Goal: Task Accomplishment & Management: Use online tool/utility

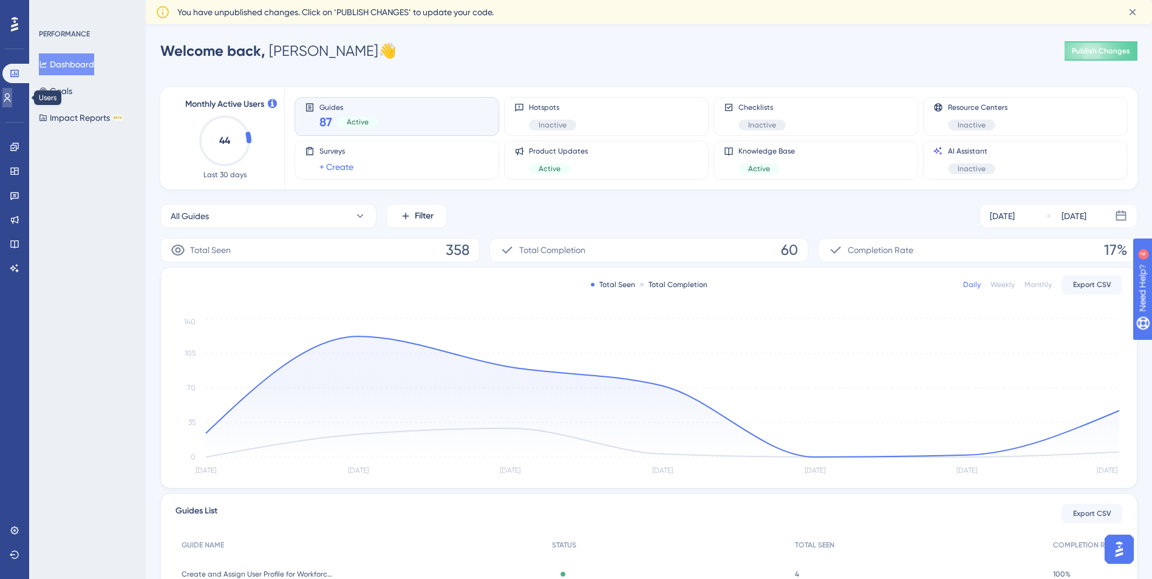
click at [0, 0] on icon at bounding box center [0, 0] width 0 height 0
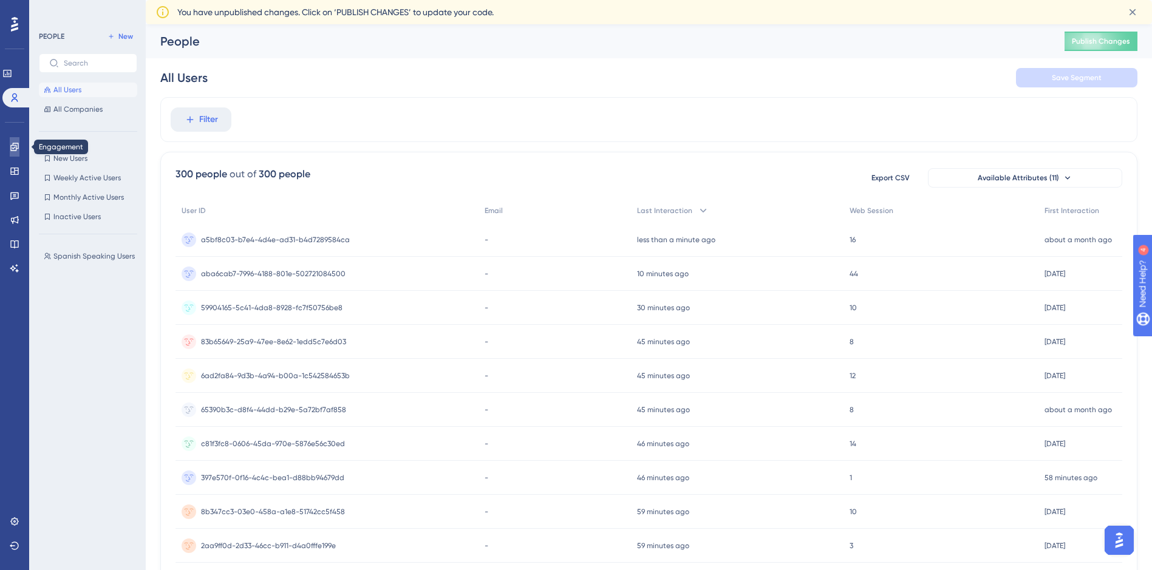
click at [15, 148] on icon at bounding box center [15, 147] width 10 height 10
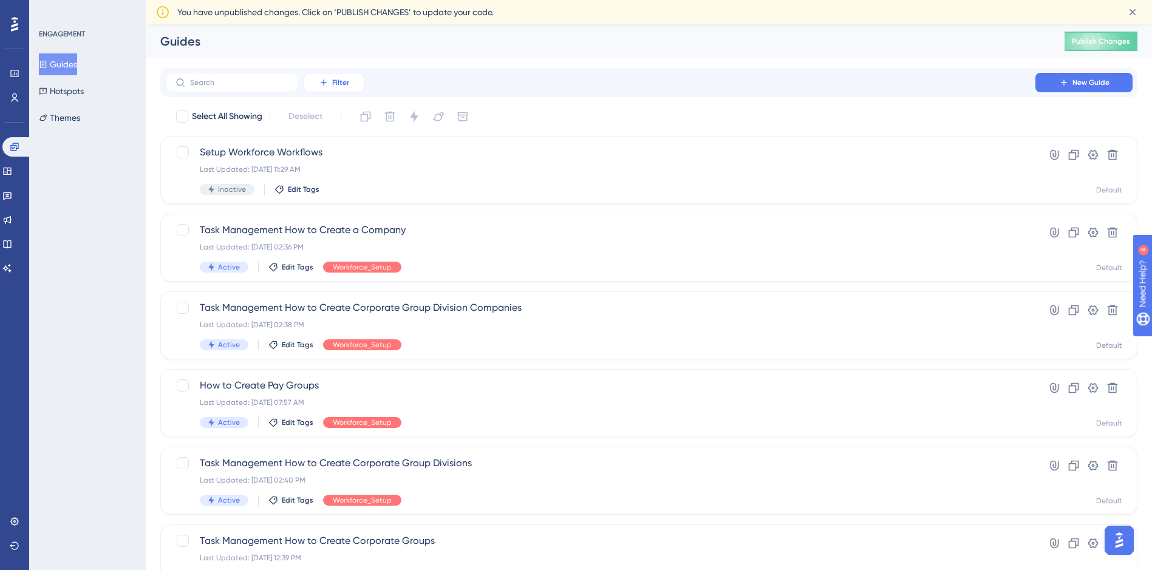
click at [350, 83] on button "Filter" at bounding box center [334, 82] width 61 height 19
click at [344, 123] on div "Tags Tags" at bounding box center [346, 117] width 50 height 24
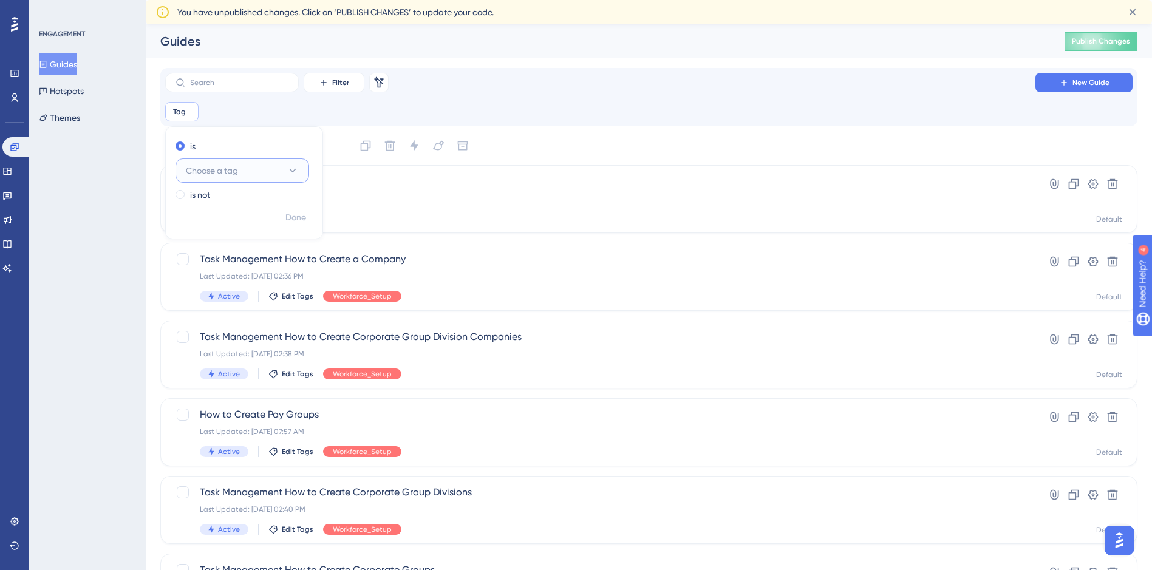
click at [266, 177] on button "Choose a tag" at bounding box center [243, 171] width 134 height 24
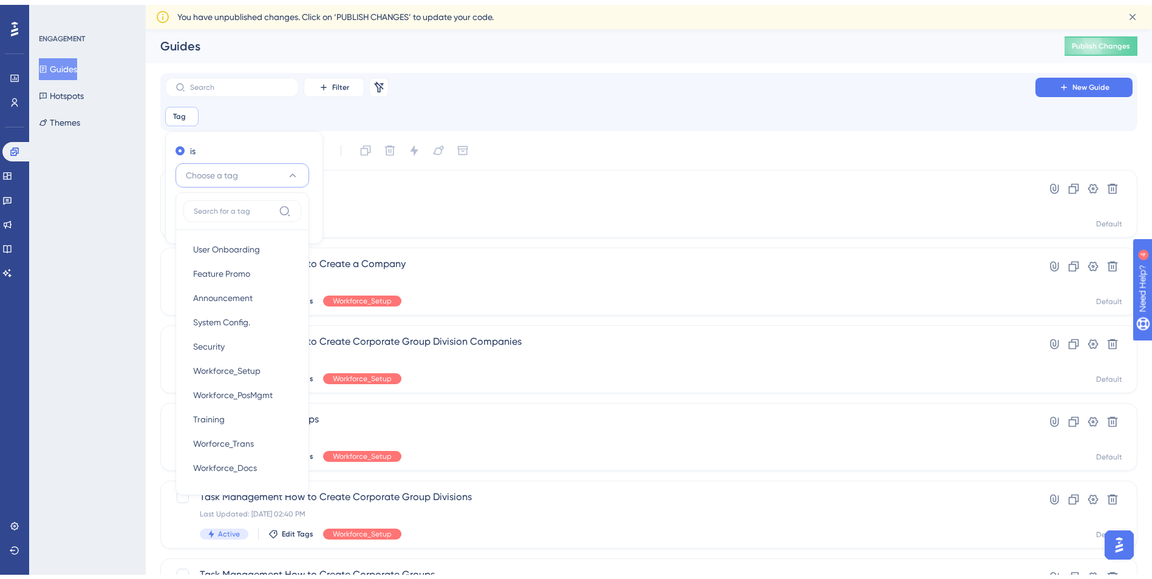
scroll to position [54, 0]
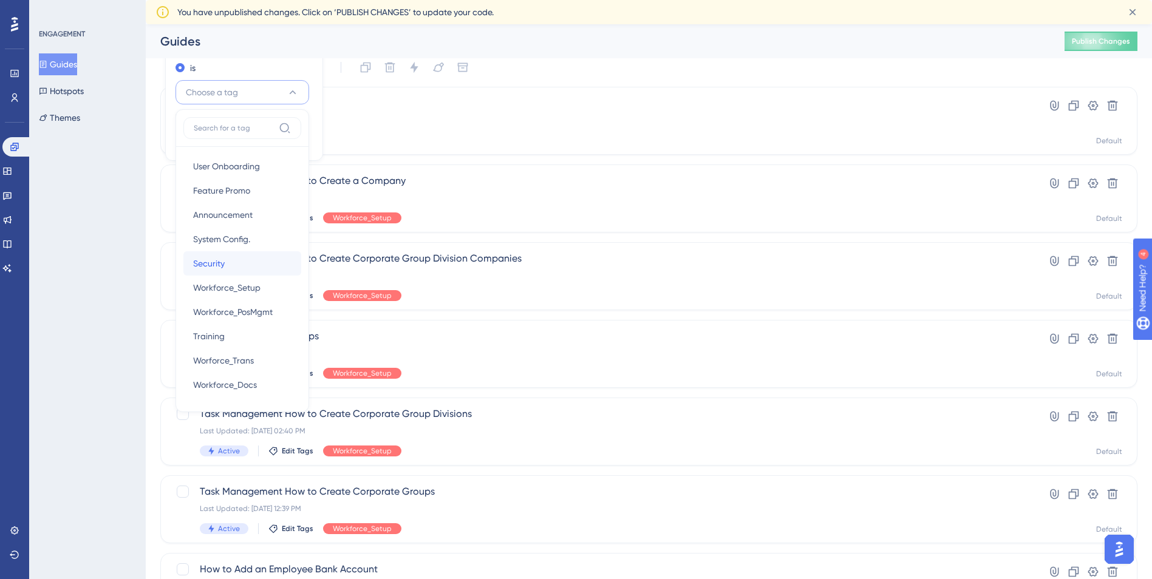
click at [222, 259] on span "Security" at bounding box center [209, 263] width 32 height 15
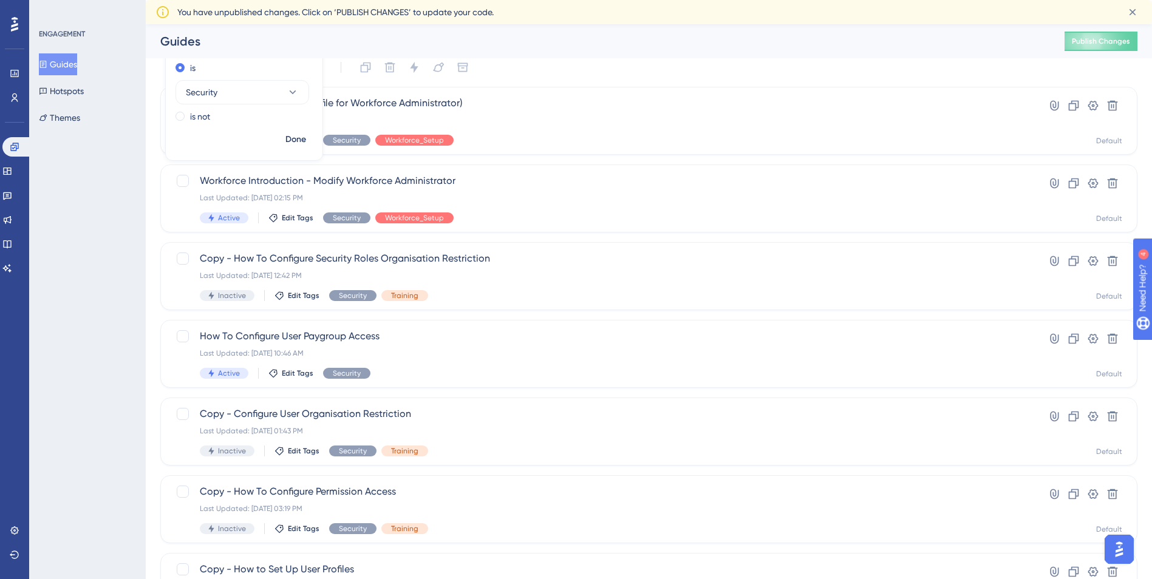
click at [592, 64] on div "Select All Showing Deselect" at bounding box center [656, 67] width 963 height 19
click at [1091, 108] on icon at bounding box center [1093, 106] width 10 height 10
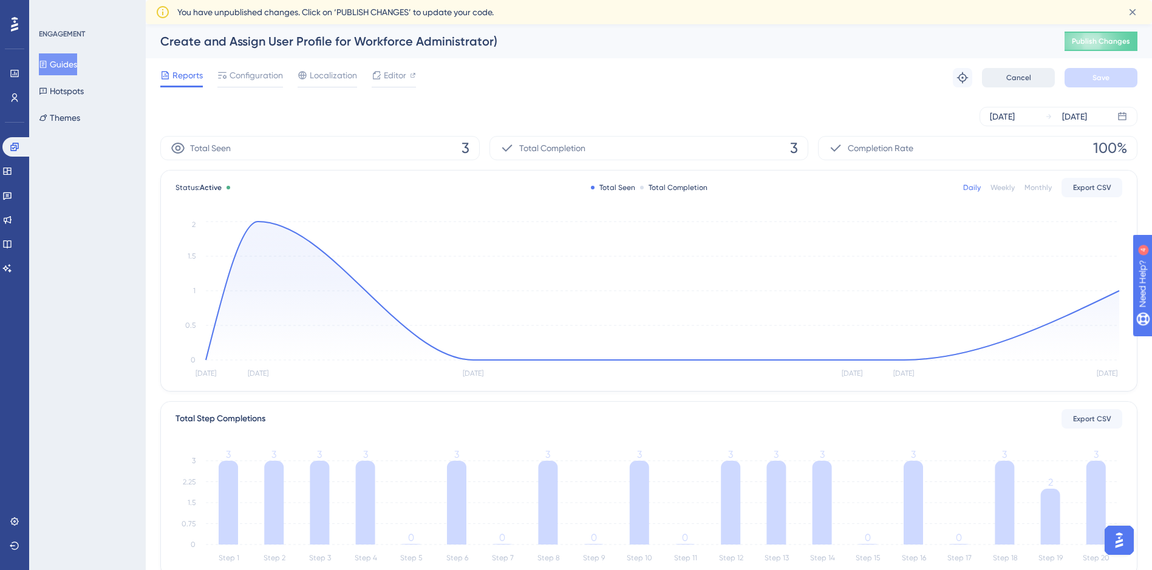
click at [1016, 72] on button "Cancel" at bounding box center [1018, 77] width 73 height 19
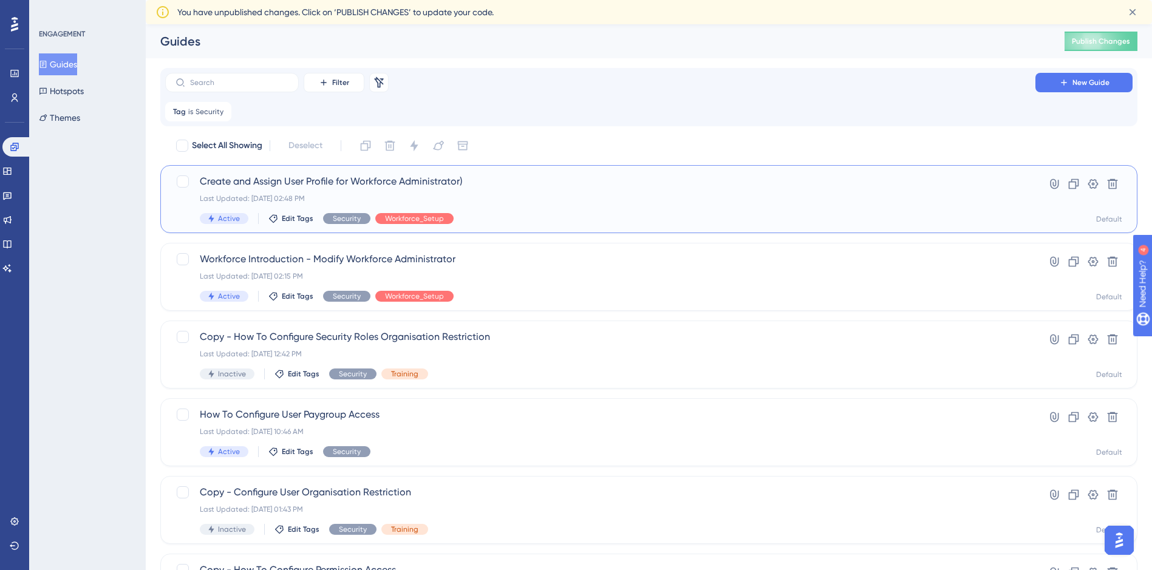
click at [283, 179] on span "Create and Assign User Profile for Workforce Administrator)" at bounding box center [600, 181] width 801 height 15
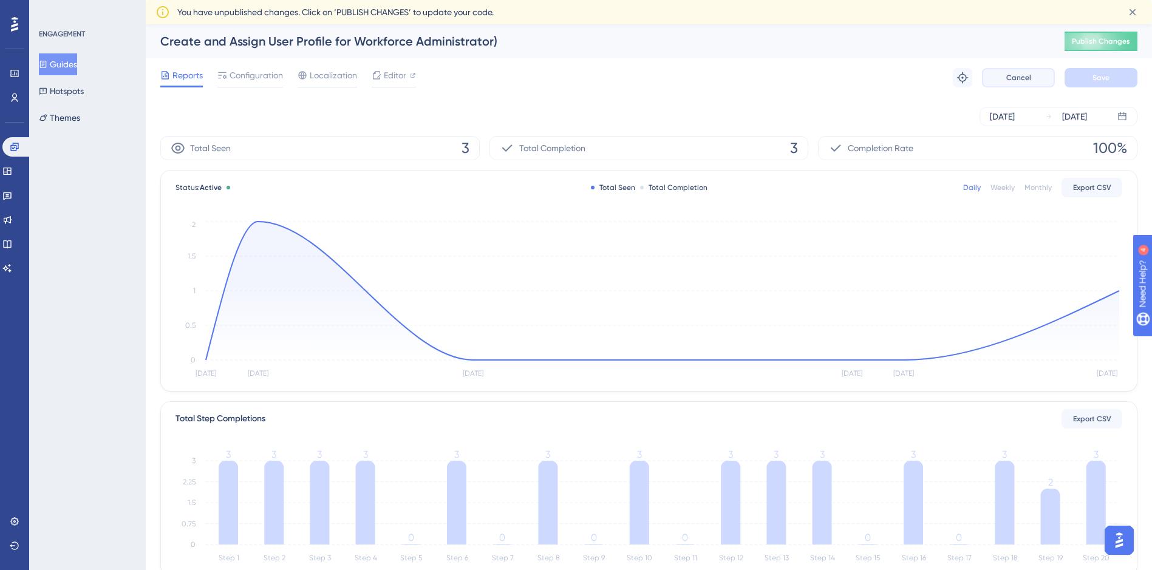
click at [1021, 84] on button "Cancel" at bounding box center [1018, 77] width 73 height 19
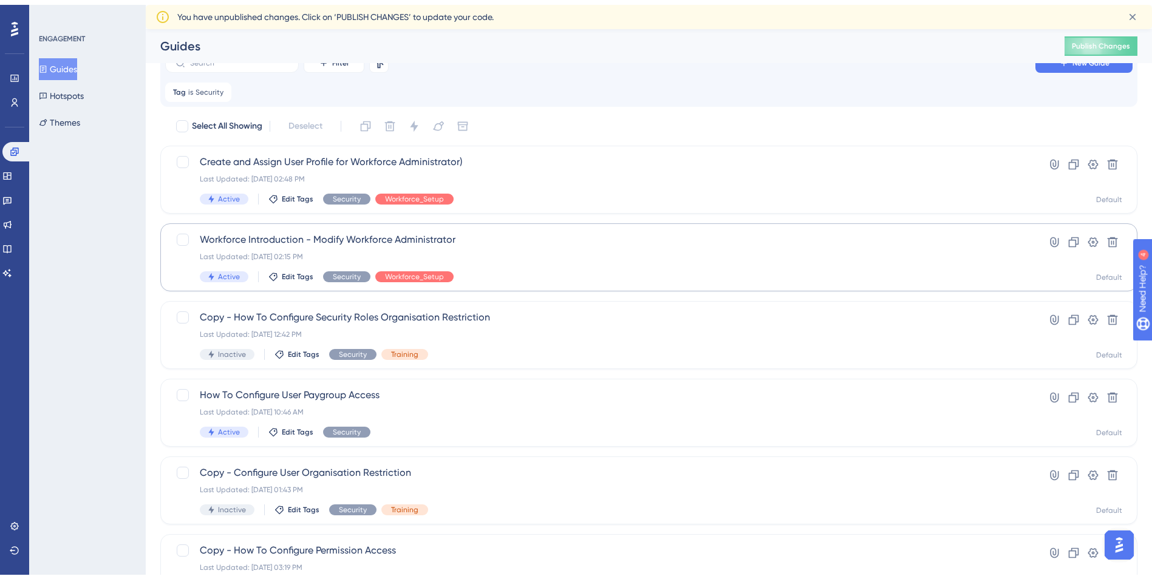
scroll to position [61, 0]
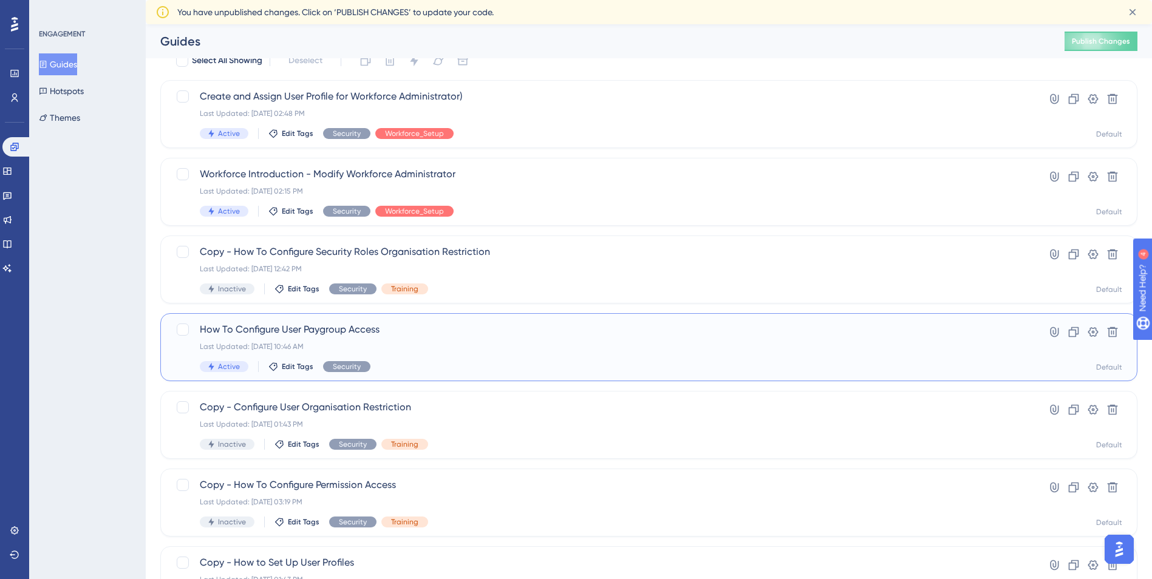
click at [324, 327] on span "How To Configure User Paygroup Access" at bounding box center [600, 329] width 801 height 15
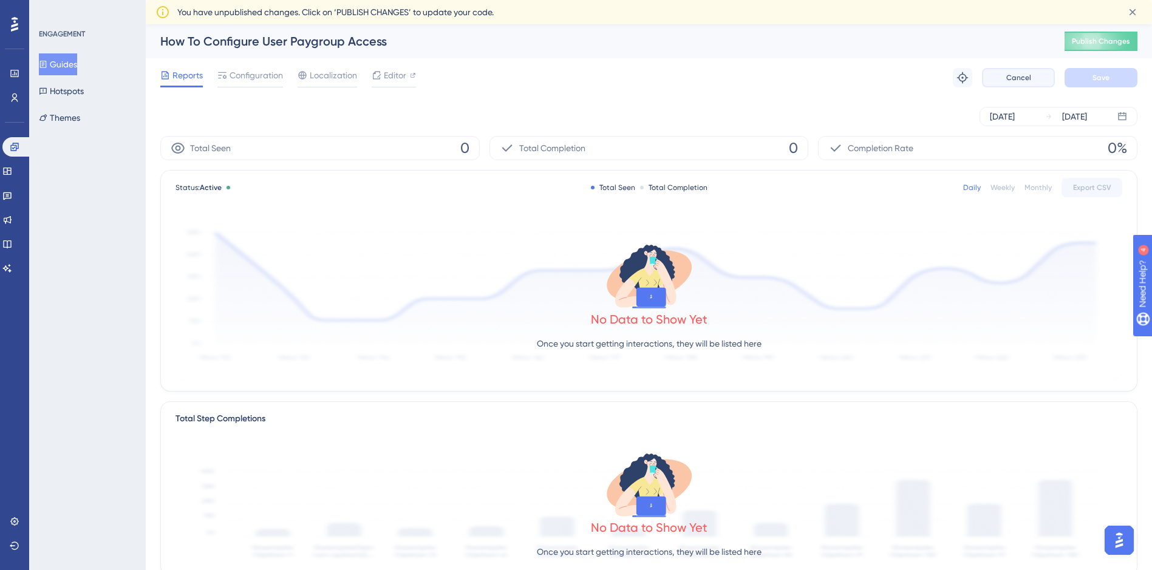
click at [1007, 83] on button "Cancel" at bounding box center [1018, 77] width 73 height 19
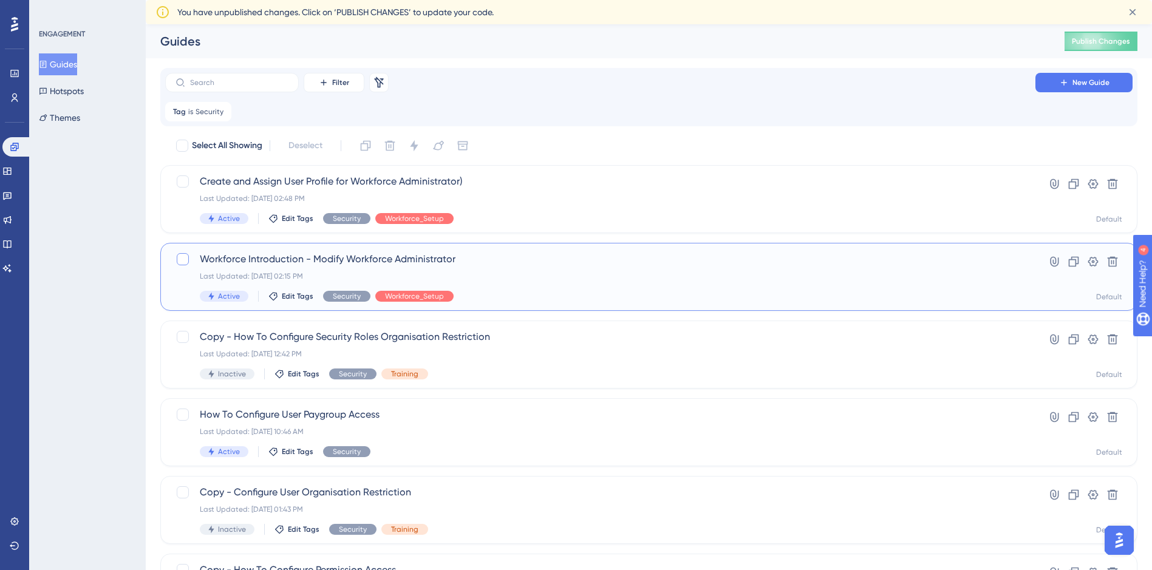
click at [188, 259] on div at bounding box center [183, 259] width 12 height 12
checkbox input "true"
click at [284, 264] on span "Workforce Introduction - Modify Workforce Administrator" at bounding box center [600, 259] width 801 height 15
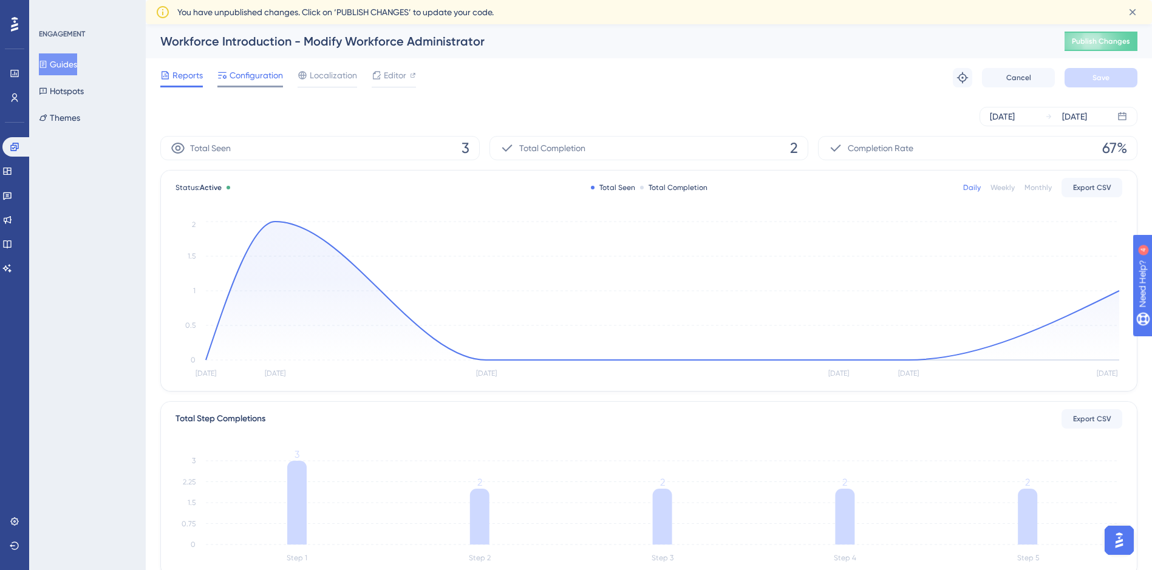
click at [247, 77] on span "Configuration" at bounding box center [256, 75] width 53 height 15
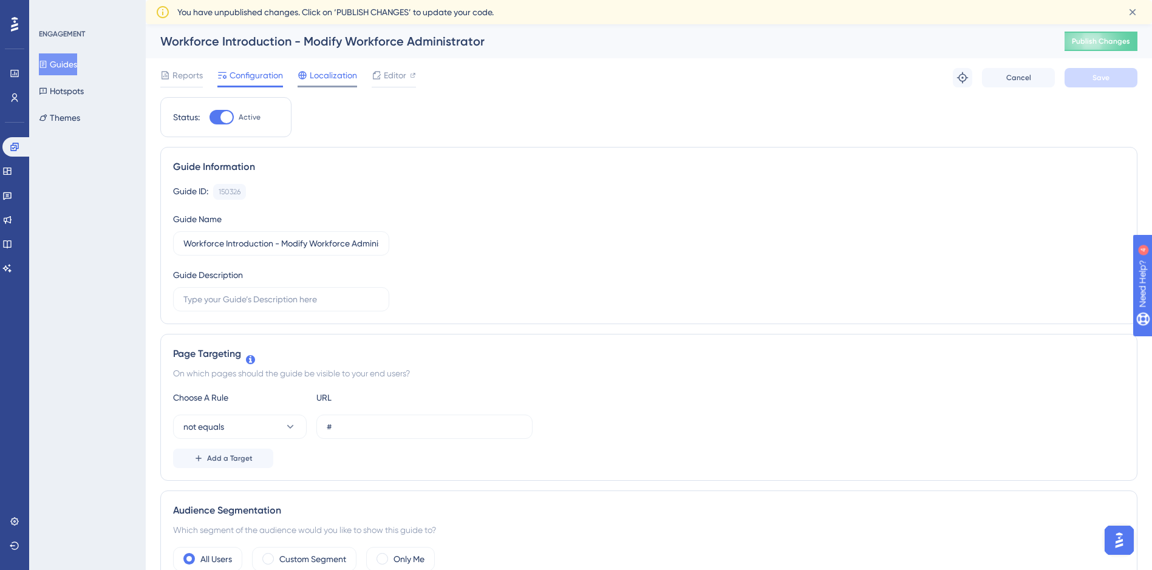
click at [313, 78] on span "Localization" at bounding box center [333, 75] width 47 height 15
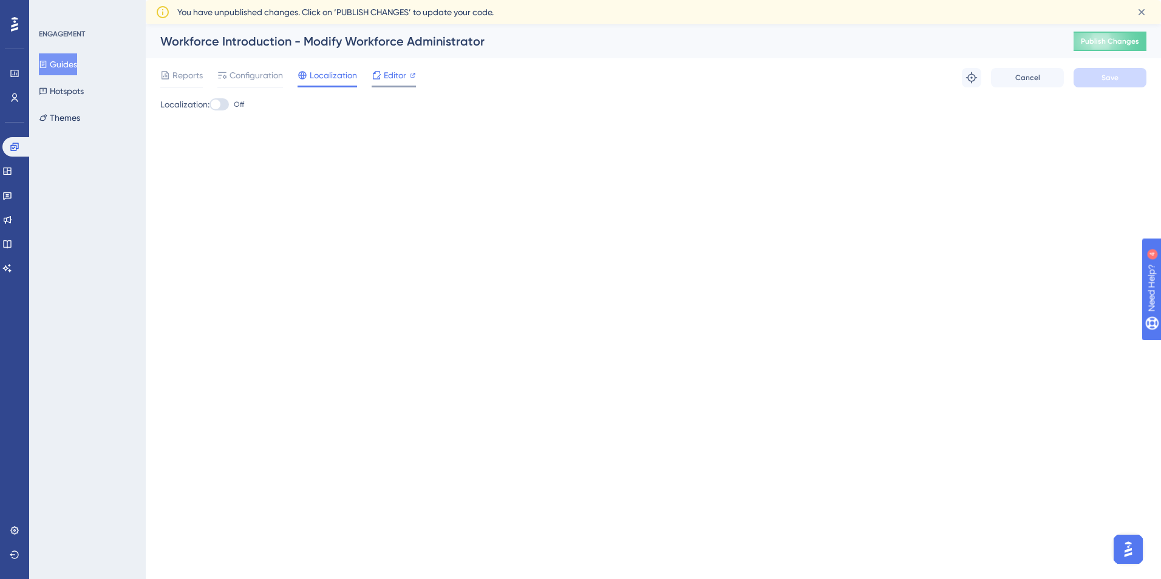
click at [392, 75] on span "Editor" at bounding box center [395, 75] width 22 height 15
click at [239, 72] on span "Configuration" at bounding box center [256, 75] width 53 height 15
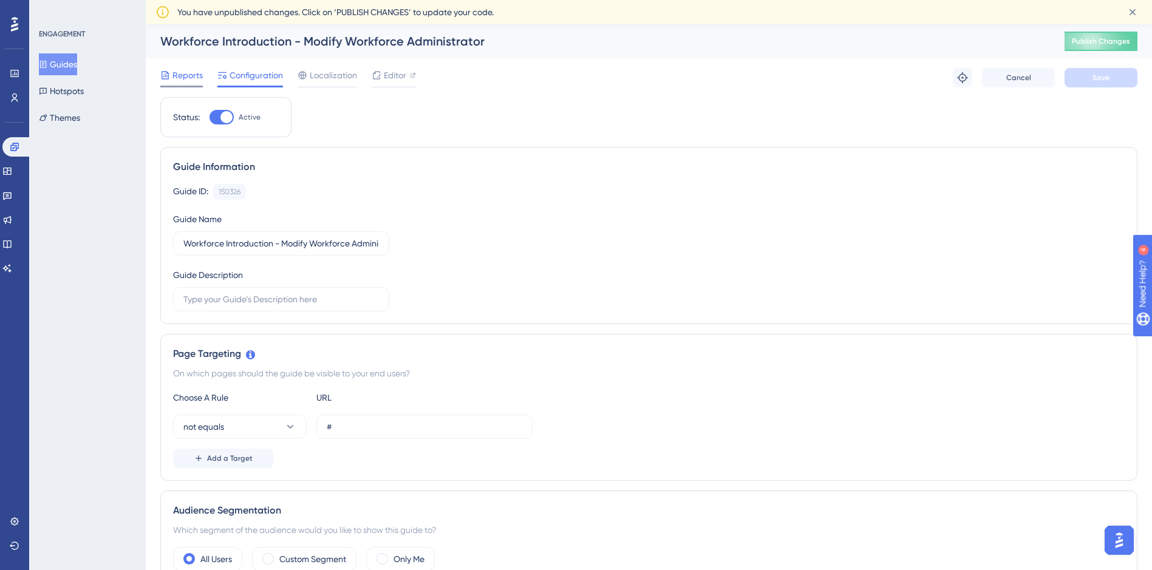
click at [188, 74] on span "Reports" at bounding box center [187, 75] width 30 height 15
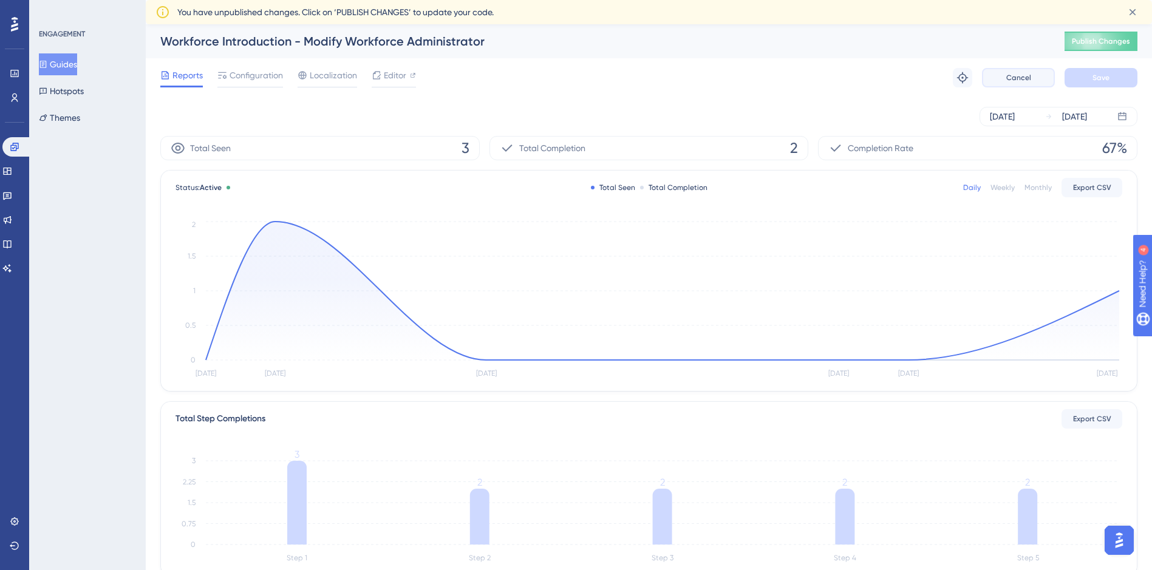
click at [1022, 75] on span "Cancel" at bounding box center [1018, 78] width 25 height 10
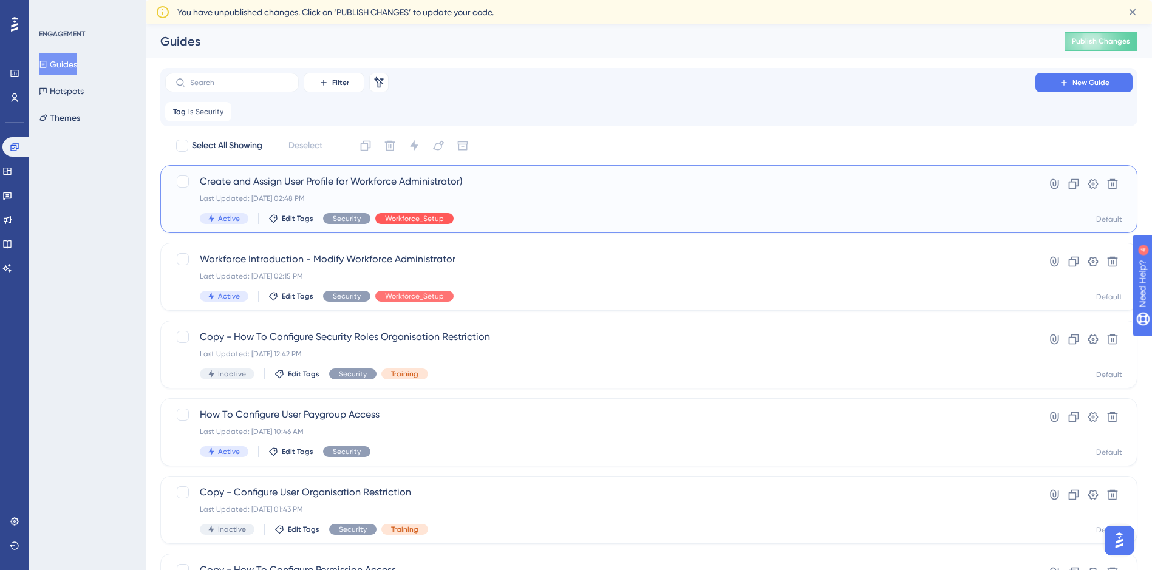
click at [403, 217] on span "Workforce_Setup" at bounding box center [414, 219] width 59 height 10
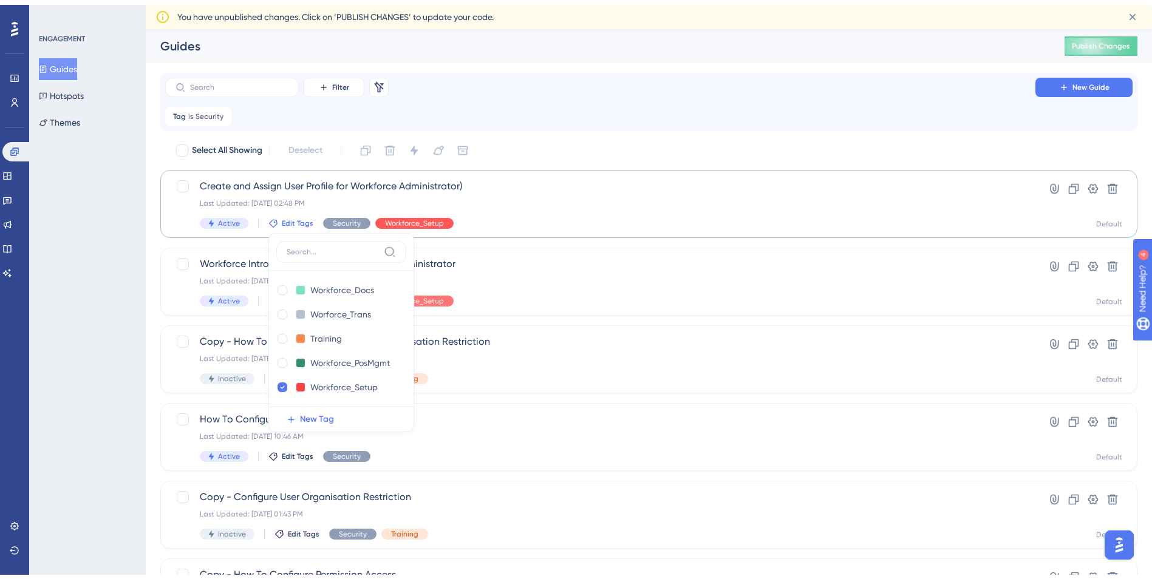
scroll to position [43, 0]
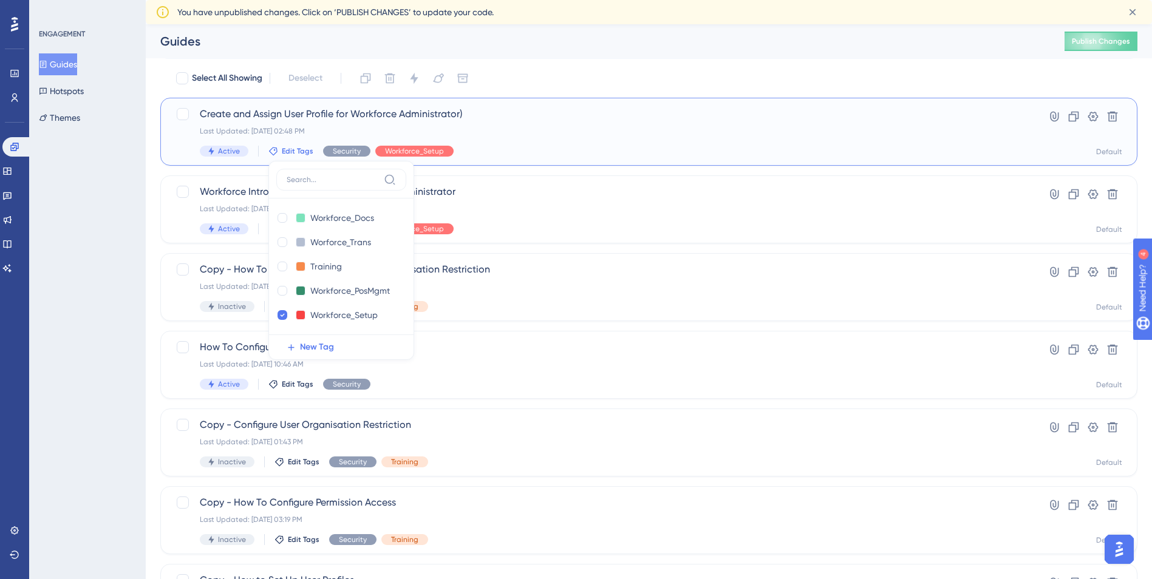
click at [556, 146] on div "Active Edit Tags Workforce_Docs Workforce_Docs Delete Worforce_Trans Worforce_T…" at bounding box center [600, 151] width 801 height 11
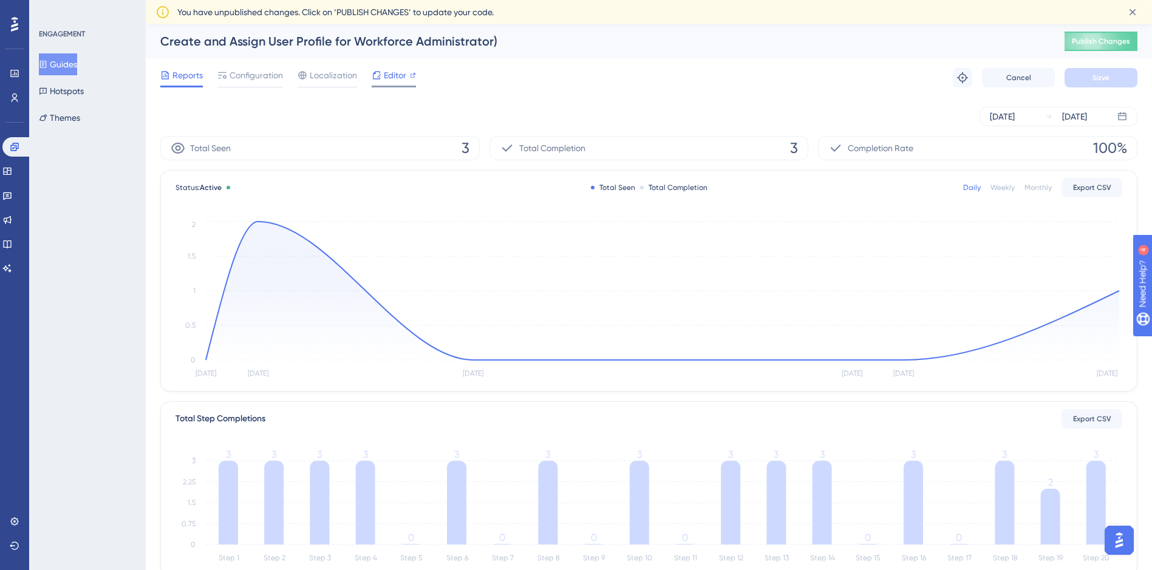
click at [394, 84] on div "Editor" at bounding box center [394, 77] width 44 height 19
